Goal: Information Seeking & Learning: Learn about a topic

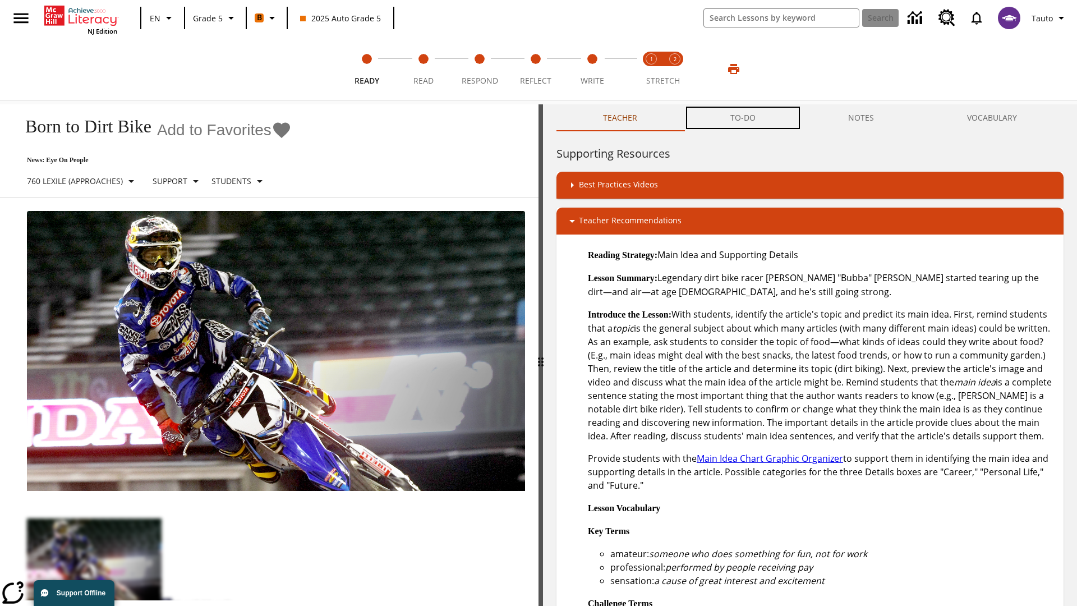
click at [744, 118] on button "TO-DO" at bounding box center [743, 117] width 118 height 27
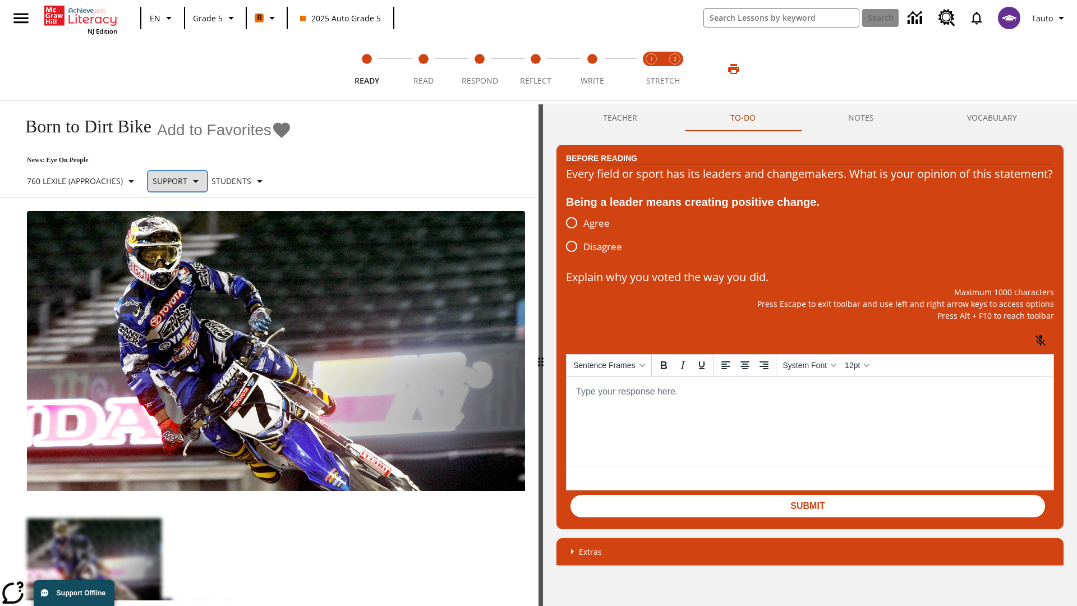
click at [186, 181] on p "Support" at bounding box center [170, 181] width 35 height 12
click at [198, 246] on p "Support" at bounding box center [198, 247] width 66 height 12
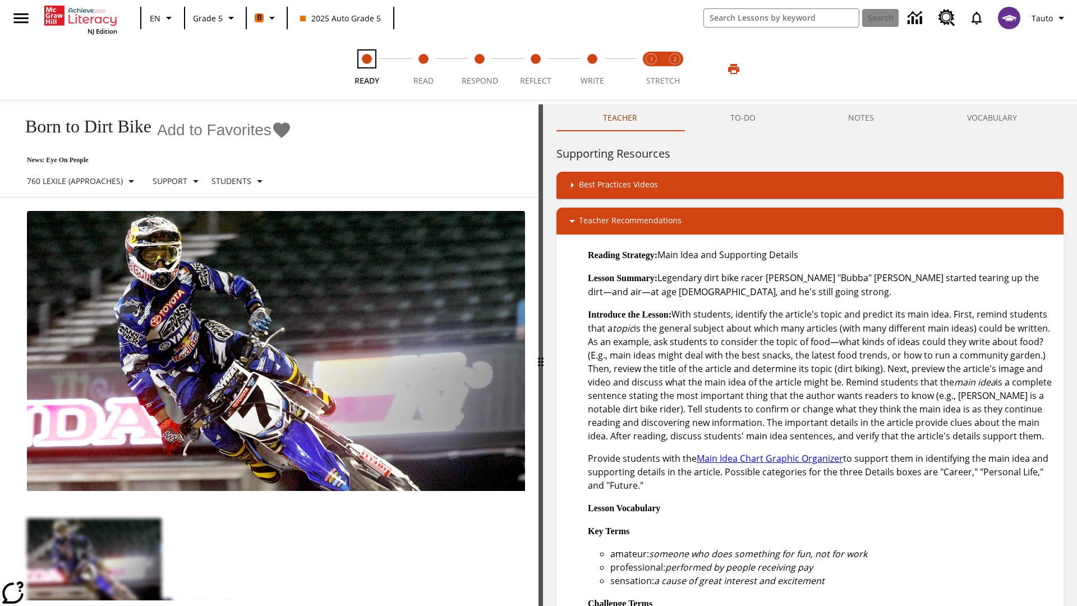
click at [367, 69] on span "Ready" at bounding box center [367, 76] width 25 height 20
click at [744, 118] on button "TO-DO" at bounding box center [743, 117] width 118 height 27
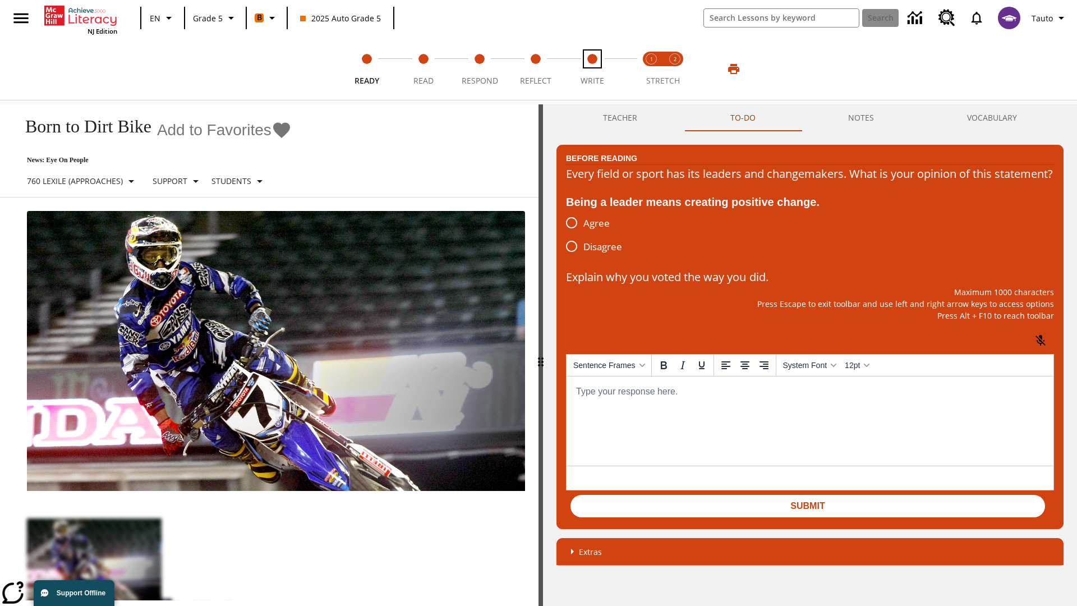
click at [592, 69] on span "Write" at bounding box center [593, 76] width 24 height 20
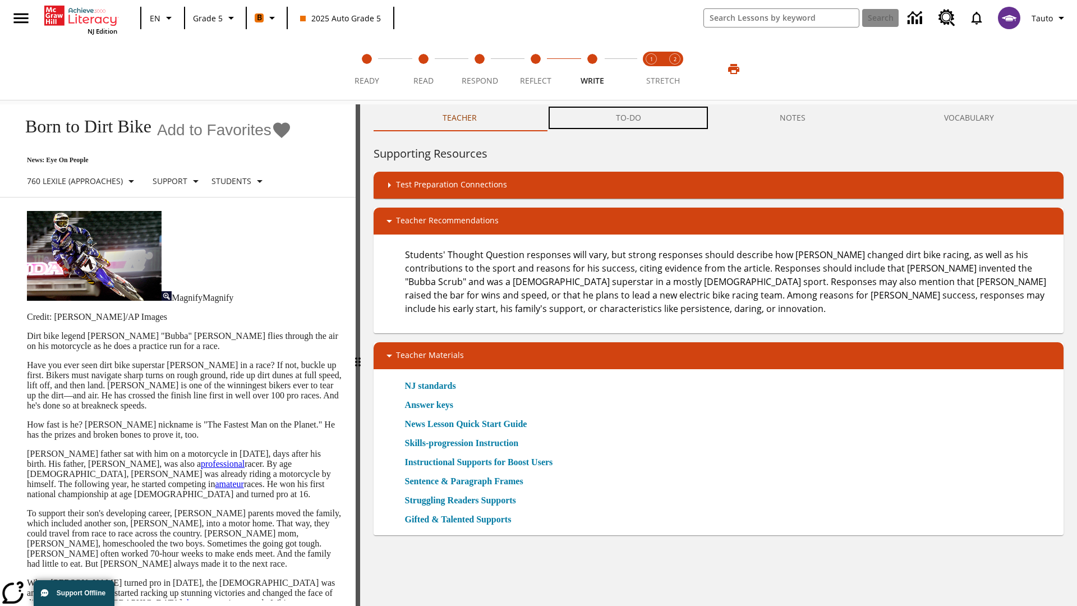
scroll to position [1, 0]
